Goal: Task Accomplishment & Management: Manage account settings

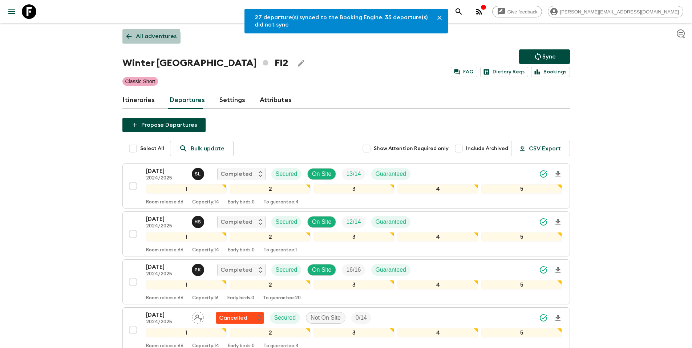
click at [141, 39] on p "All adventures" at bounding box center [156, 36] width 41 height 9
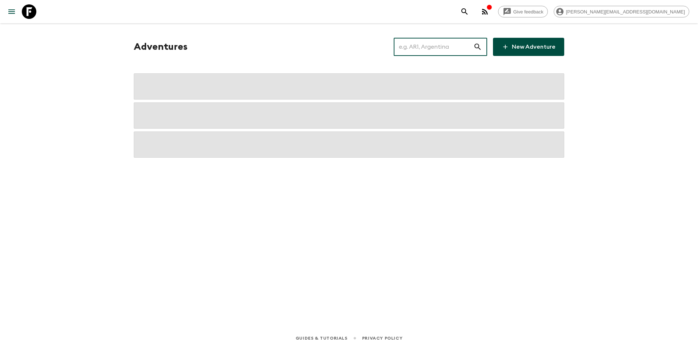
click at [462, 47] on input "text" at bounding box center [434, 47] width 80 height 20
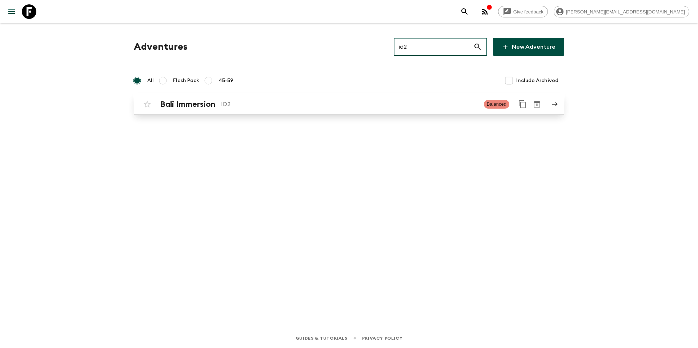
type input "id2"
click at [423, 102] on p "ID2" at bounding box center [349, 104] width 257 height 9
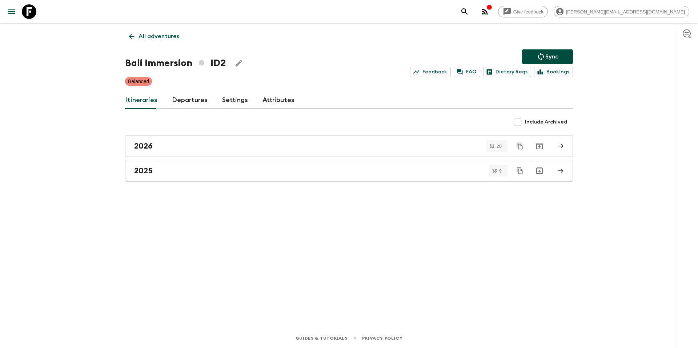
click at [188, 102] on link "Departures" at bounding box center [190, 100] width 36 height 17
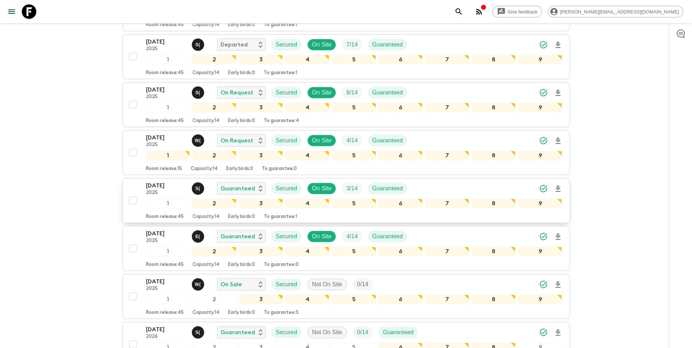
scroll to position [284, 0]
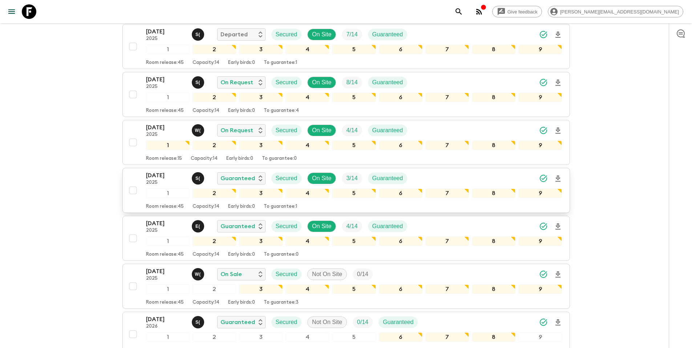
click at [475, 180] on div "[DATE] 2025 S ( Guaranteed Secured On Site 3 / 14 Guaranteed" at bounding box center [354, 178] width 417 height 15
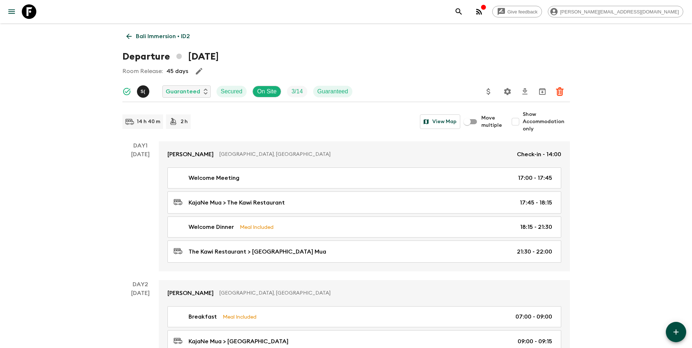
click at [518, 121] on input "Show Accommodation only" at bounding box center [516, 122] width 15 height 15
checkbox input "true"
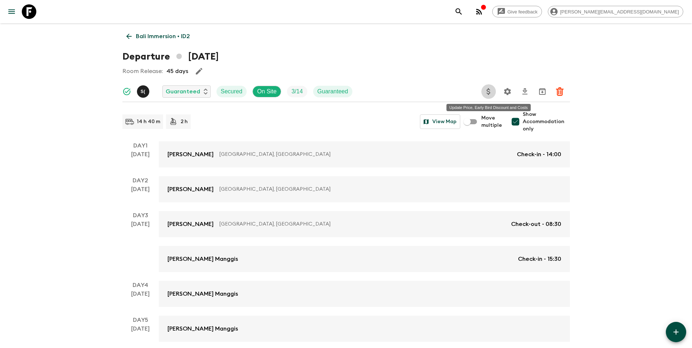
click at [492, 95] on icon "Update Price, Early Bird Discount and Costs" at bounding box center [489, 91] width 9 height 9
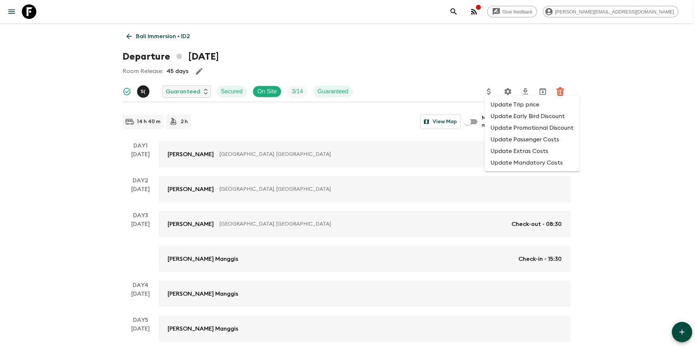
click at [522, 145] on li "Update Passenger Costs" at bounding box center [532, 140] width 95 height 12
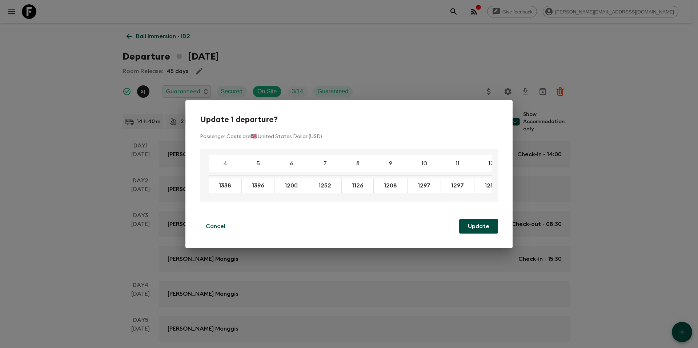
click at [429, 62] on div "Update 1 departure? Passenger Costs are 🇺🇸 United States Dollar (USD) 4 5 6 7 8…" at bounding box center [349, 174] width 698 height 348
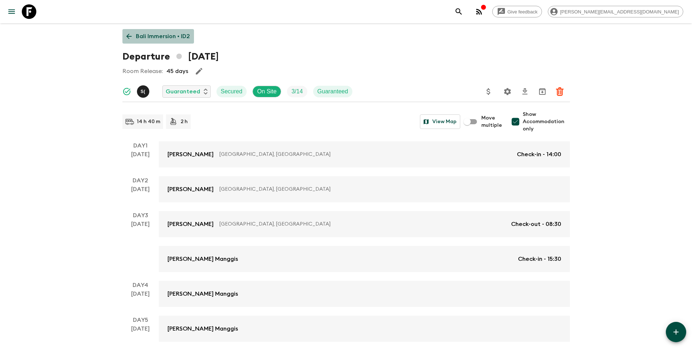
click at [176, 38] on p "Bali Immersion • ID2" at bounding box center [163, 36] width 54 height 9
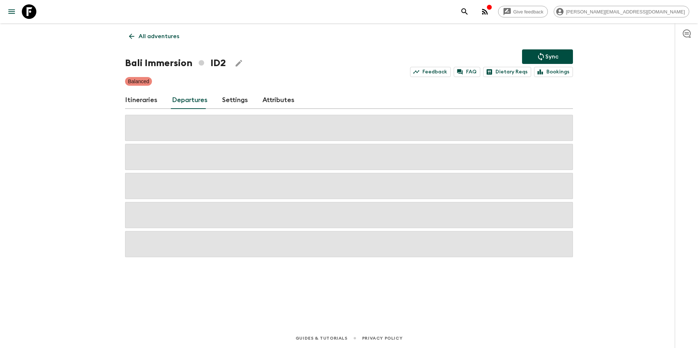
drag, startPoint x: 163, startPoint y: 36, endPoint x: 168, endPoint y: 37, distance: 5.5
click at [162, 36] on p "All adventures" at bounding box center [158, 36] width 41 height 9
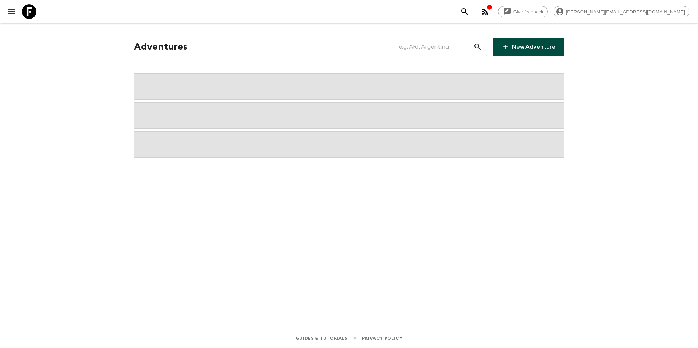
click at [438, 45] on input "text" at bounding box center [434, 47] width 80 height 20
type input "ph1"
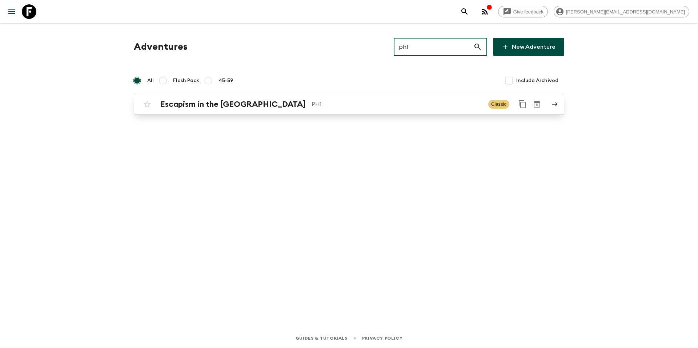
click at [314, 105] on p "PH1" at bounding box center [397, 104] width 171 height 9
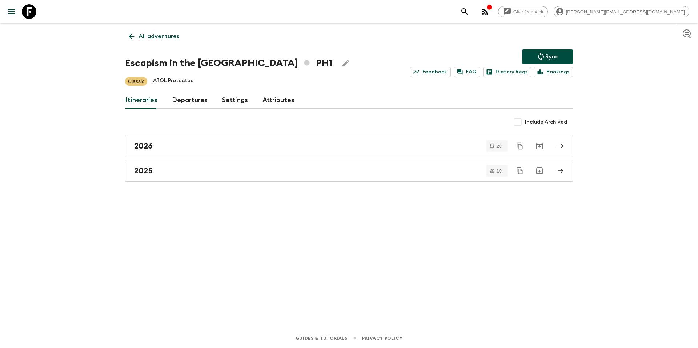
click at [188, 101] on link "Departures" at bounding box center [190, 100] width 36 height 17
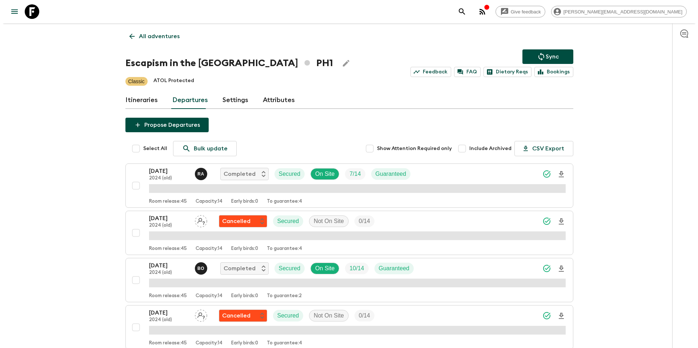
scroll to position [706, 0]
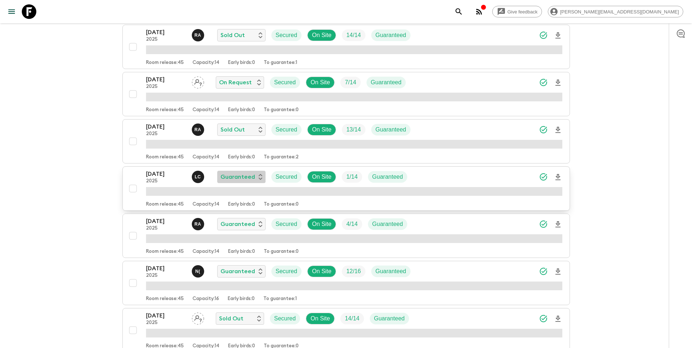
click at [248, 181] on p "Guaranteed" at bounding box center [238, 177] width 35 height 9
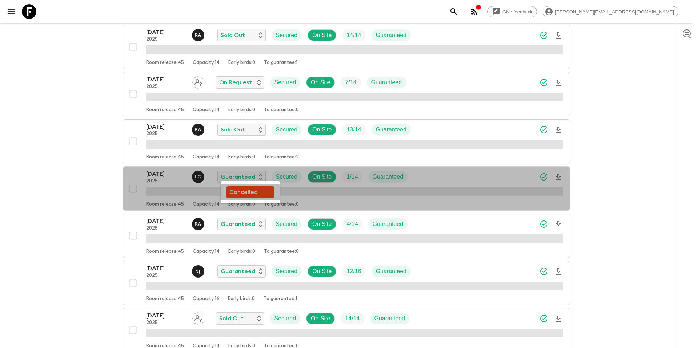
click at [252, 192] on p "Cancelled" at bounding box center [243, 192] width 28 height 9
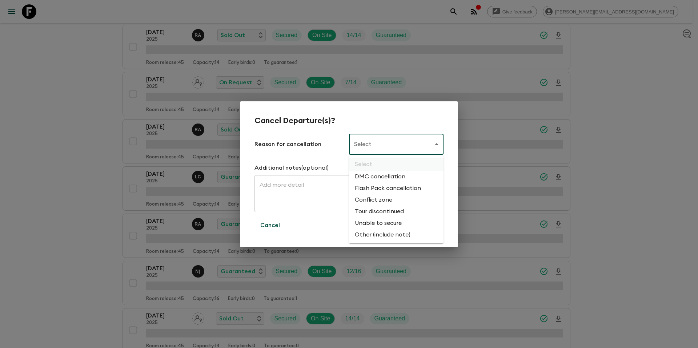
click at [386, 188] on li "Flash Pack cancellation" at bounding box center [396, 188] width 95 height 12
type input "FLASHPACK_CANCELLATION"
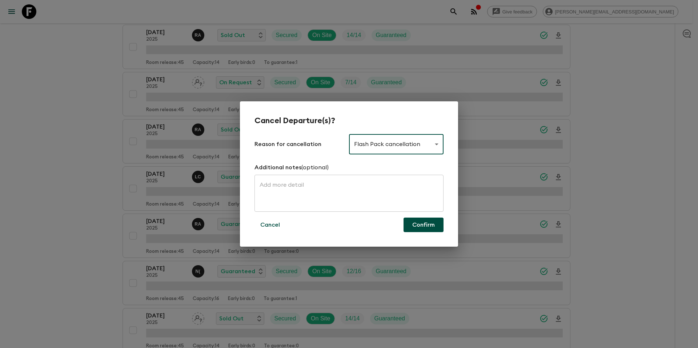
click at [421, 225] on button "Confirm" at bounding box center [423, 225] width 40 height 15
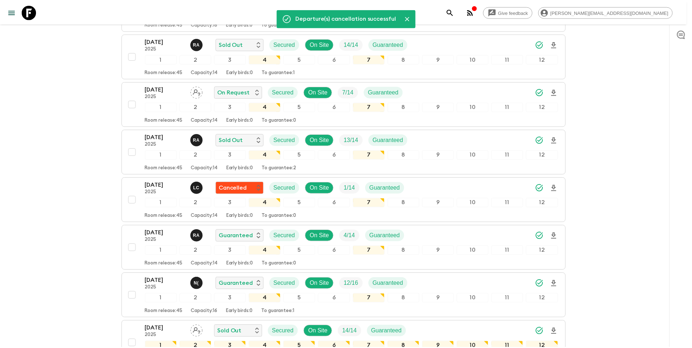
scroll to position [717, 0]
